Goal: Task Accomplishment & Management: Manage account settings

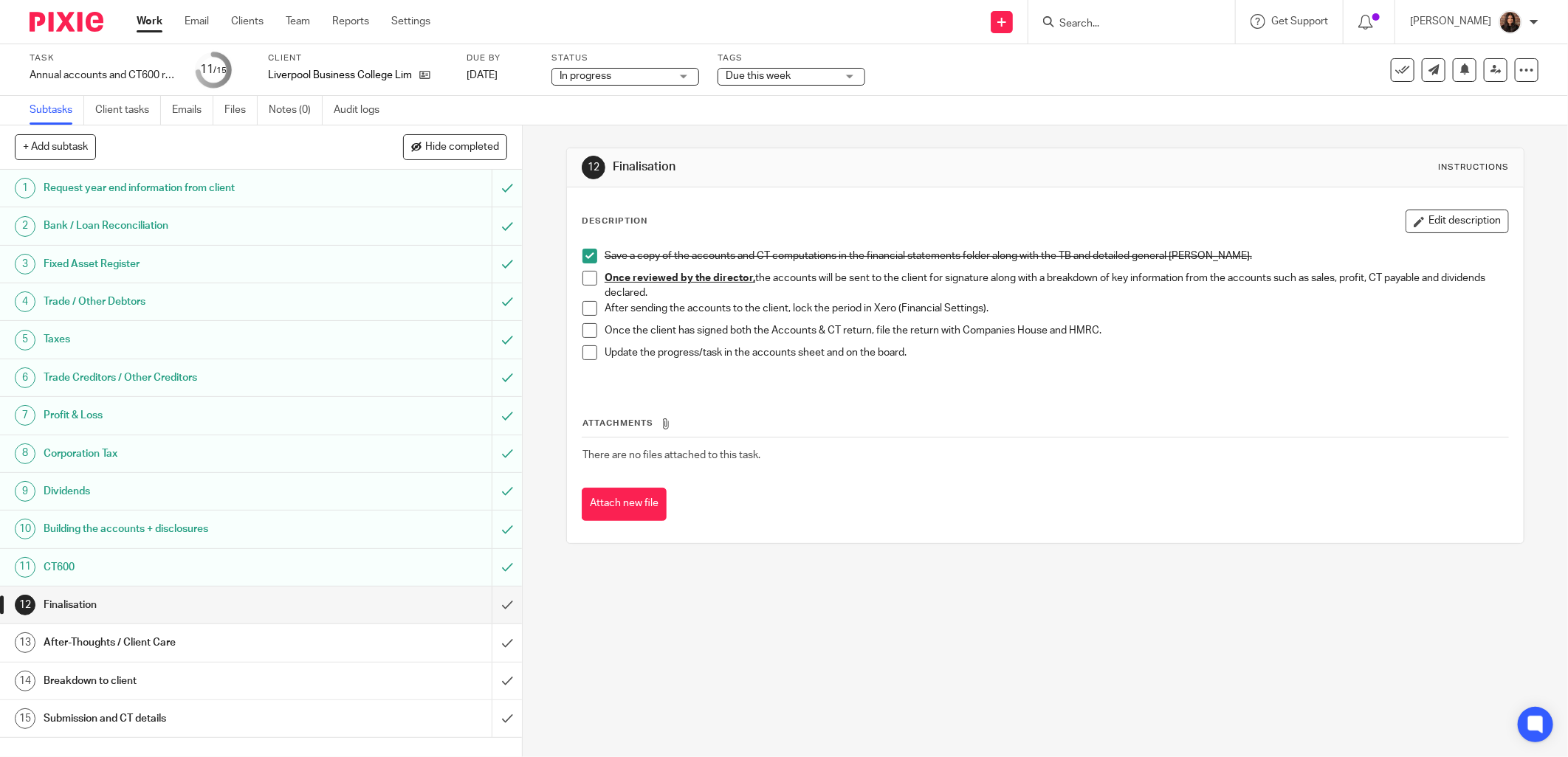
click at [756, 75] on span "Due this week" at bounding box center [757, 76] width 65 height 10
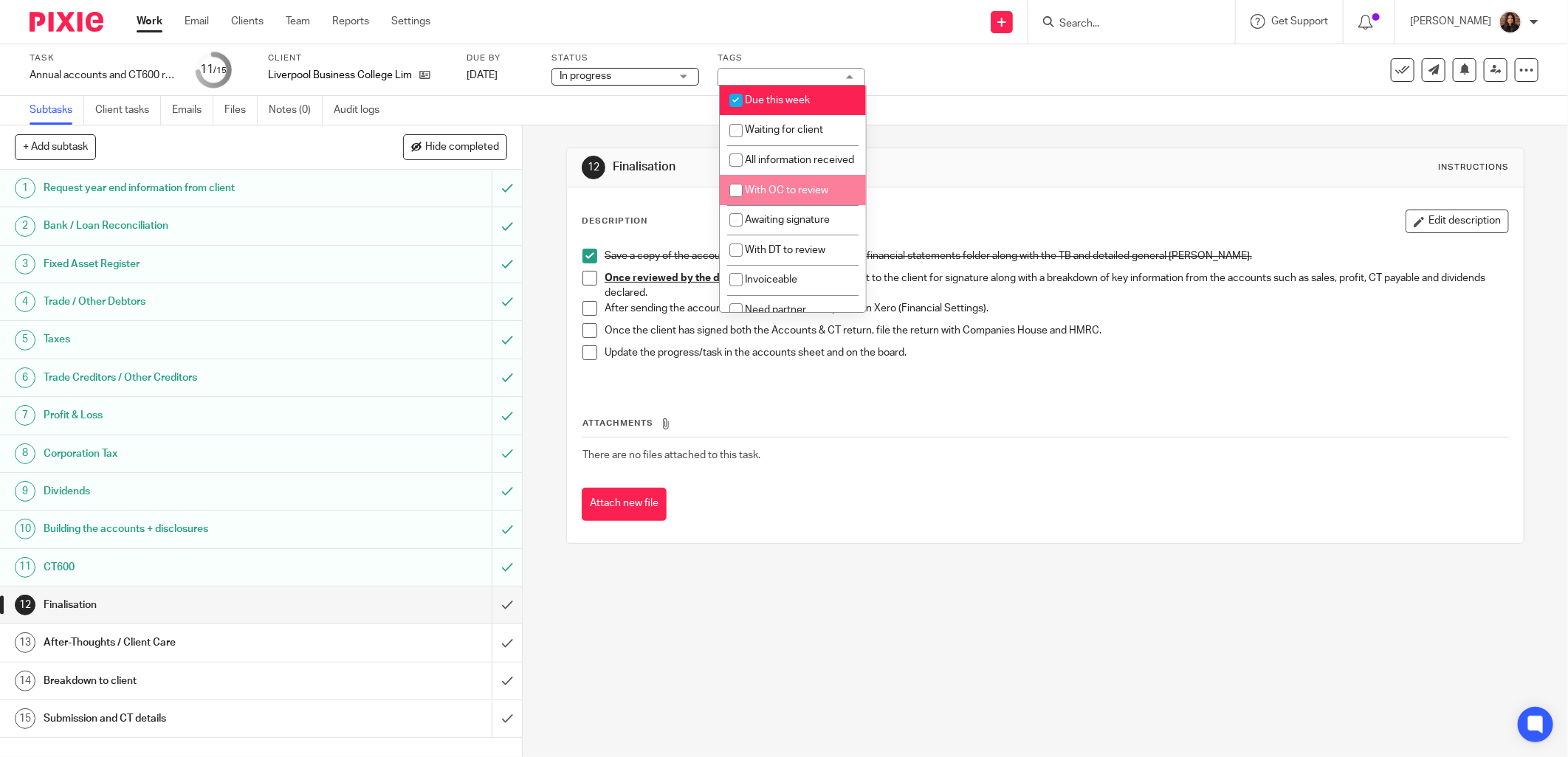
click at [801, 205] on li "With OC to review" at bounding box center [793, 190] width 146 height 30
checkbox input "true"
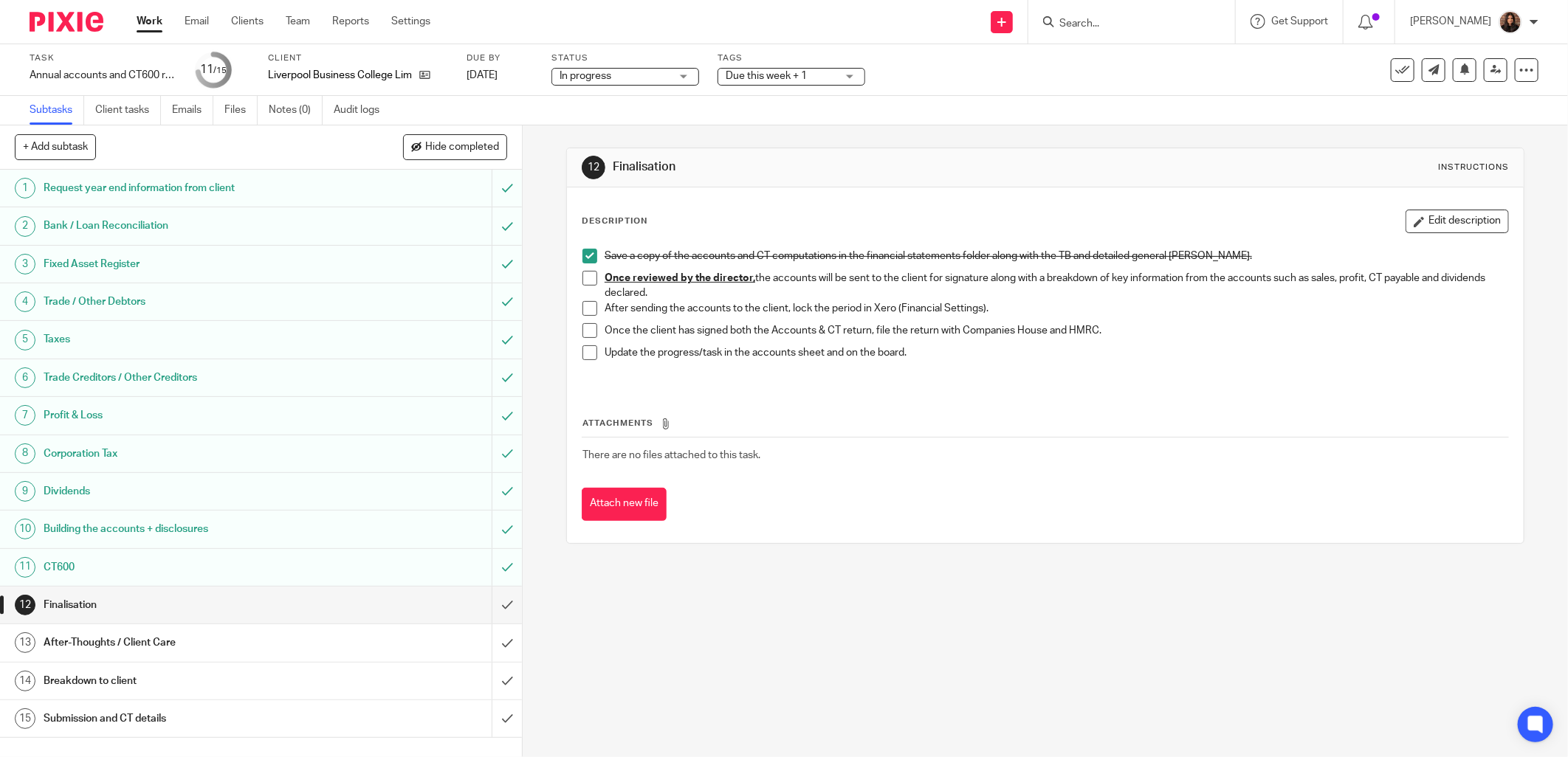
click at [979, 160] on h1 "Finalisation" at bounding box center [846, 167] width 464 height 16
click at [1483, 71] on link at bounding box center [1495, 70] width 24 height 24
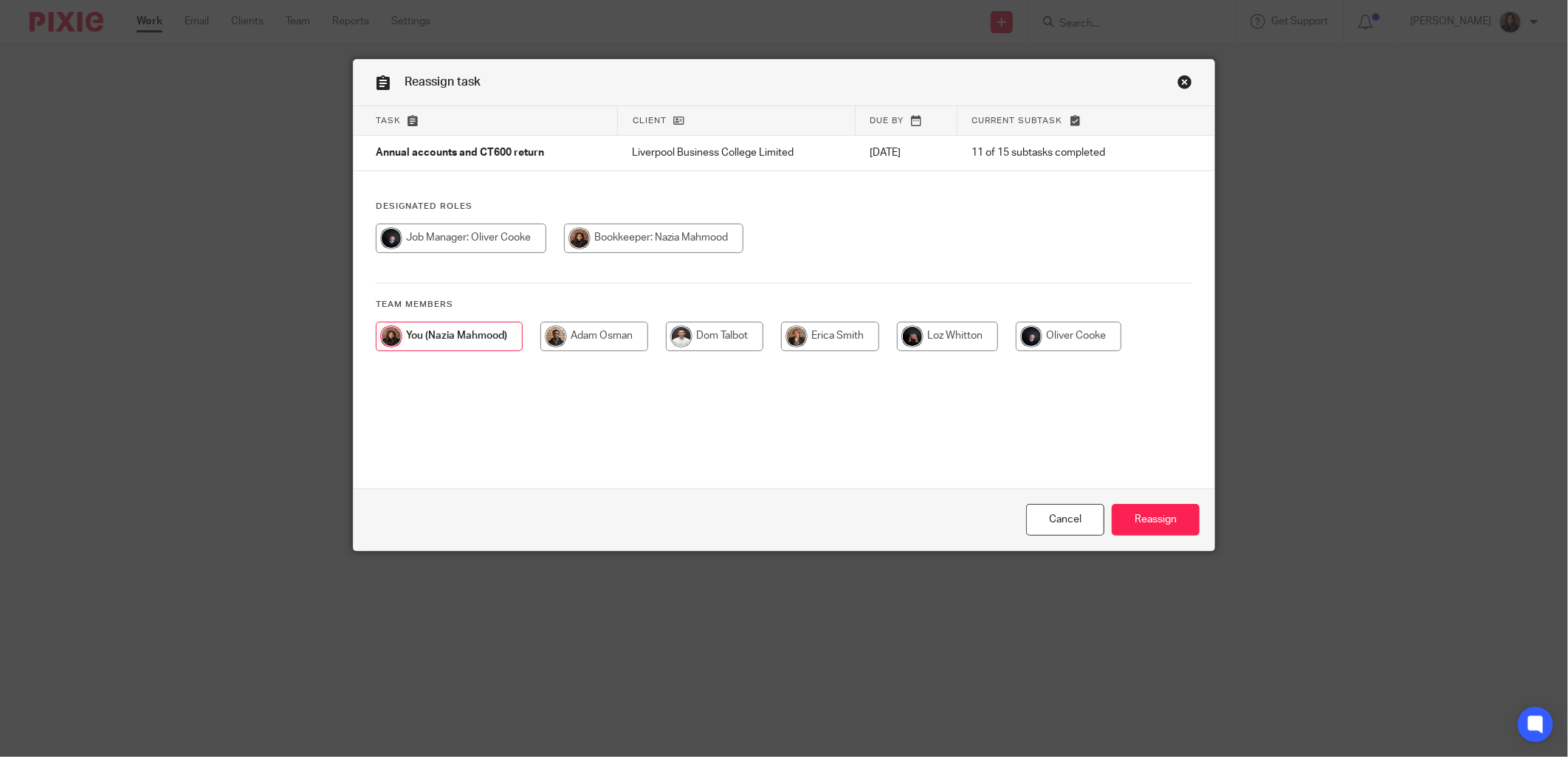
click at [437, 229] on input "radio" at bounding box center [460, 238] width 171 height 29
radio input "true"
click at [1179, 517] on input "Reassign" at bounding box center [1155, 520] width 88 height 32
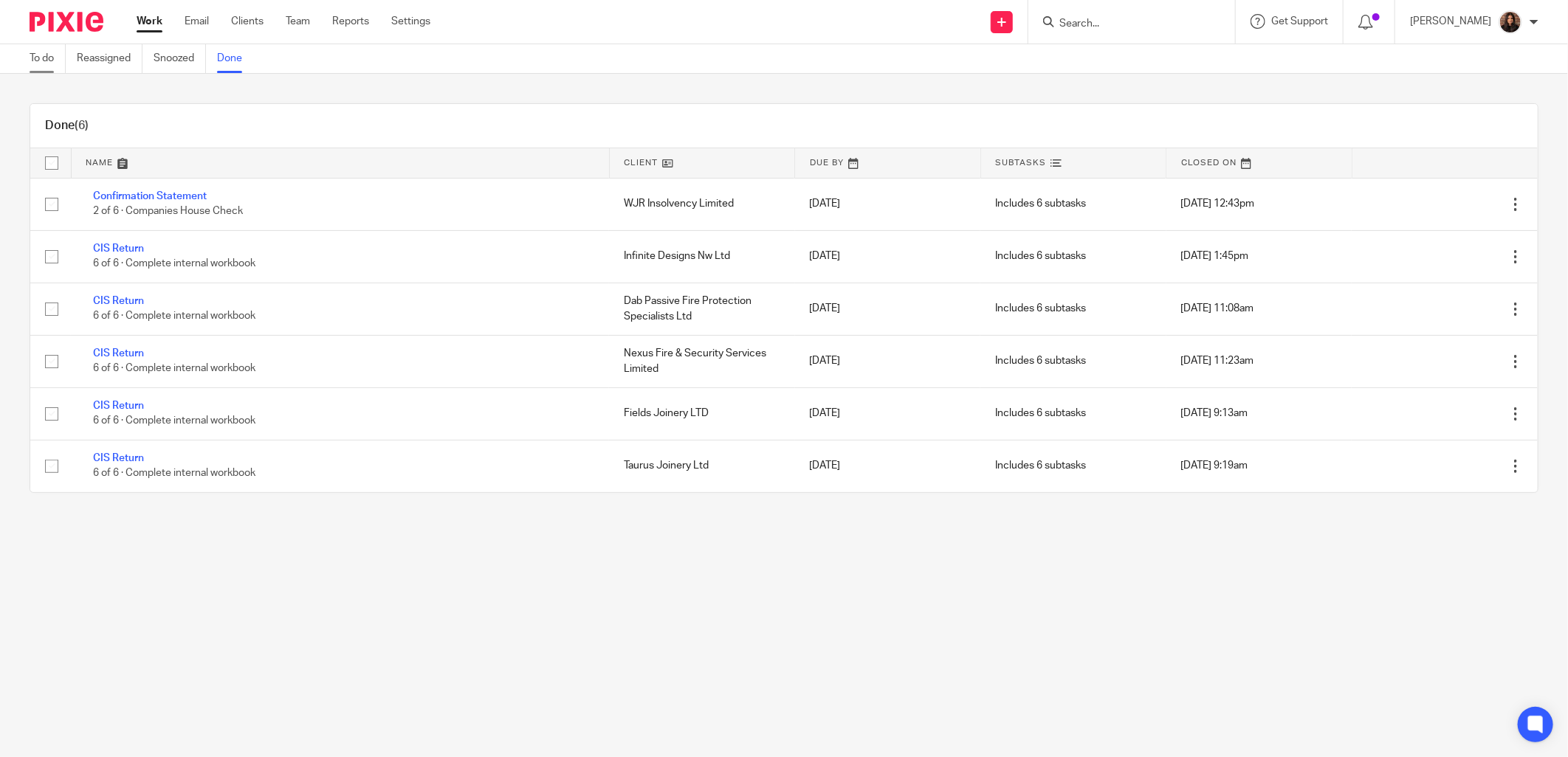
click at [43, 58] on link "To do" at bounding box center [47, 58] width 37 height 29
